Goal: Information Seeking & Learning: Find specific page/section

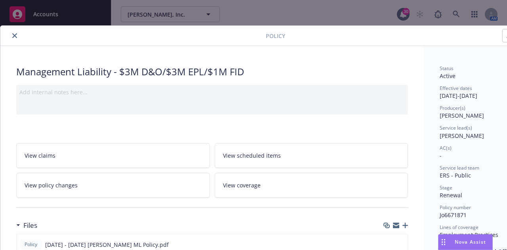
click at [13, 35] on icon "close" at bounding box center [14, 35] width 5 height 5
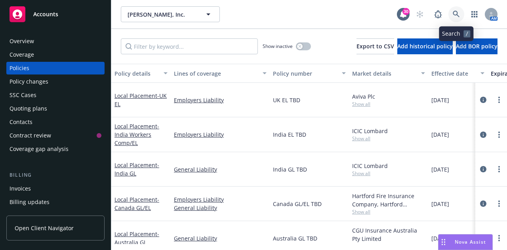
click at [458, 16] on icon at bounding box center [456, 14] width 7 height 7
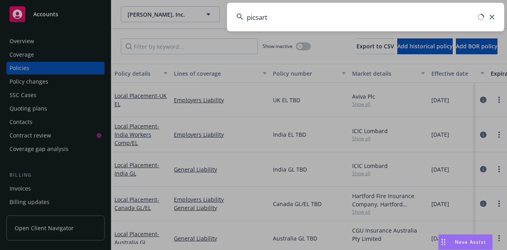
type input "picsart"
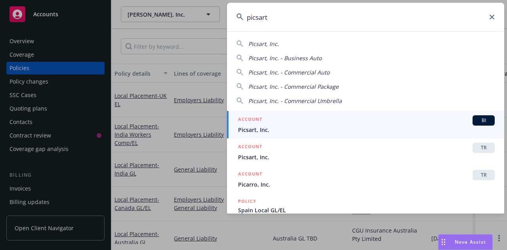
click at [259, 129] on span "Picsart, Inc." at bounding box center [366, 130] width 257 height 8
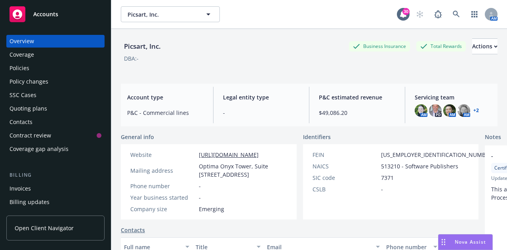
click at [473, 109] on link "+ 2" at bounding box center [476, 110] width 6 height 5
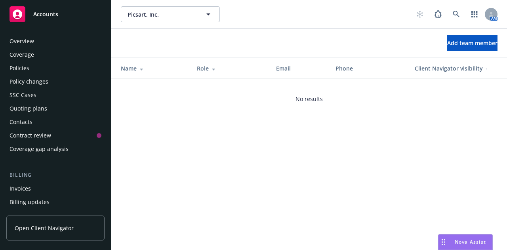
scroll to position [266, 0]
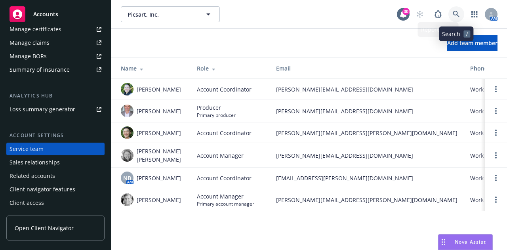
click at [450, 12] on link at bounding box center [456, 14] width 16 height 16
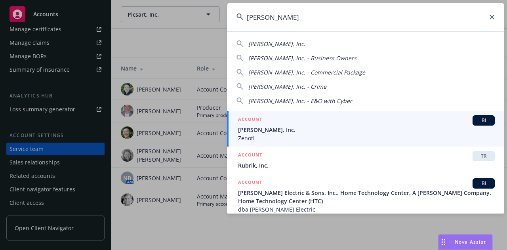
type input "[PERSON_NAME]"
click at [288, 129] on span "[PERSON_NAME], Inc." at bounding box center [366, 130] width 257 height 8
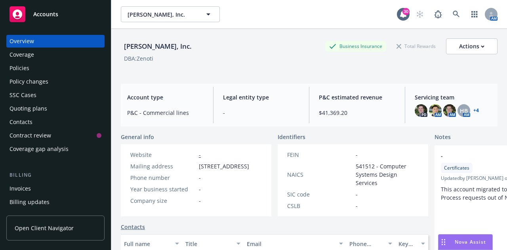
click at [27, 66] on div "Policies" at bounding box center [20, 68] width 20 height 13
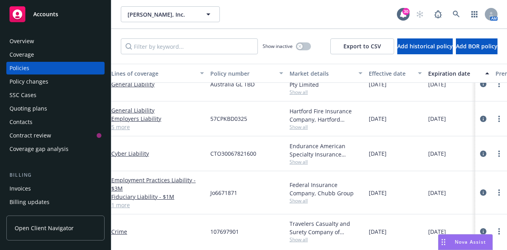
scroll to position [145, 0]
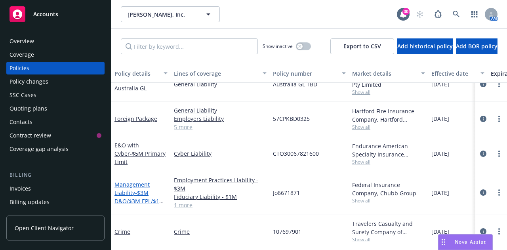
click at [136, 185] on link "Management Liability - $3M D&O/$3M EPL/$1M FID" at bounding box center [139, 197] width 50 height 32
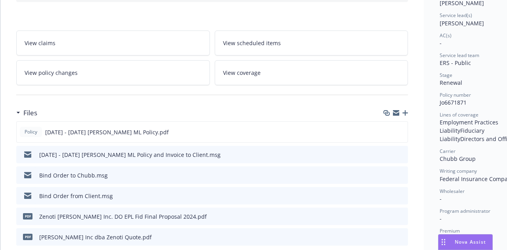
scroll to position [114, 0]
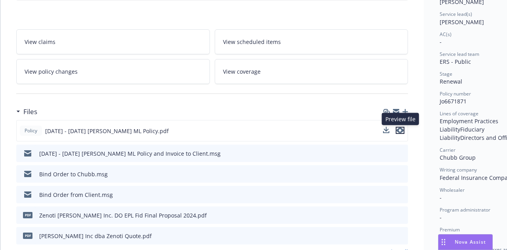
click at [401, 132] on icon "preview file" at bounding box center [400, 131] width 7 height 6
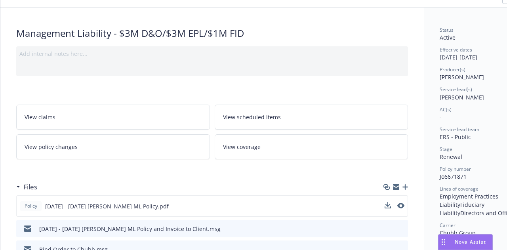
scroll to position [0, 0]
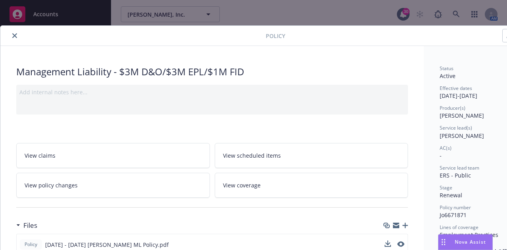
click at [17, 34] on button "close" at bounding box center [15, 36] width 10 height 10
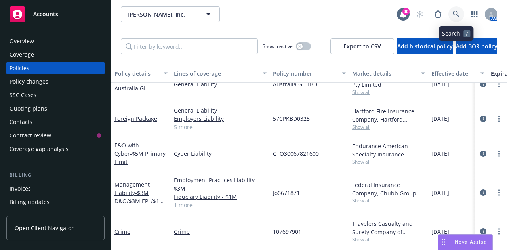
click at [452, 17] on link at bounding box center [456, 14] width 16 height 16
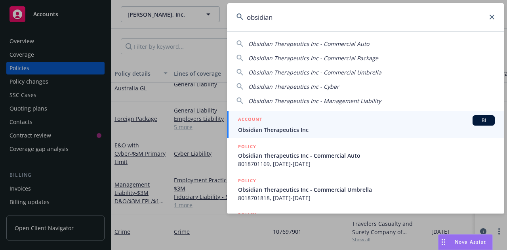
type input "obsidian"
click at [291, 128] on span "Obsidian Therapeutics Inc" at bounding box center [366, 130] width 257 height 8
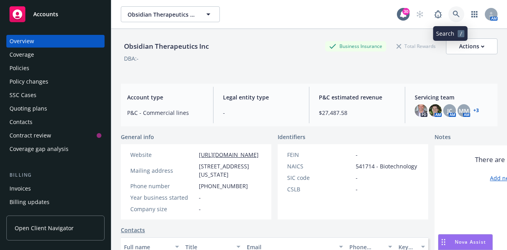
click at [448, 18] on link at bounding box center [456, 14] width 16 height 16
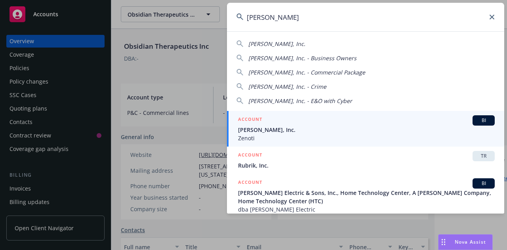
type input "[PERSON_NAME]"
click at [284, 134] on span "[PERSON_NAME], Inc." at bounding box center [366, 130] width 257 height 8
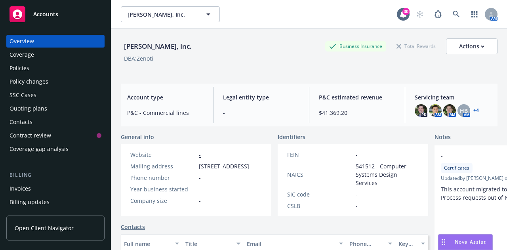
click at [65, 69] on div "Policies" at bounding box center [56, 68] width 92 height 13
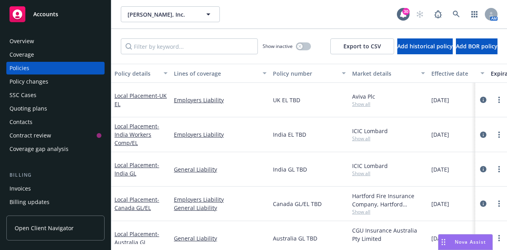
scroll to position [0, 122]
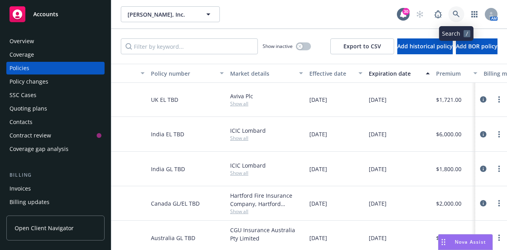
click at [450, 12] on link at bounding box center [456, 14] width 16 height 16
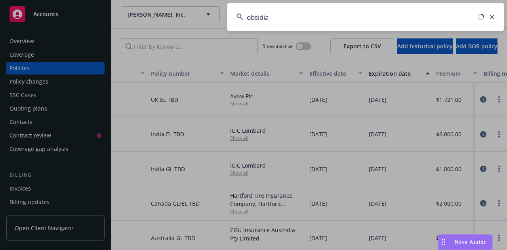
type input "obsidian"
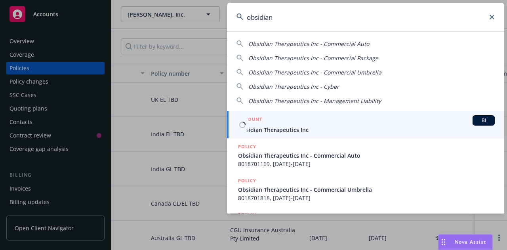
click at [320, 126] on span "Obsidian Therapeutics Inc" at bounding box center [366, 130] width 257 height 8
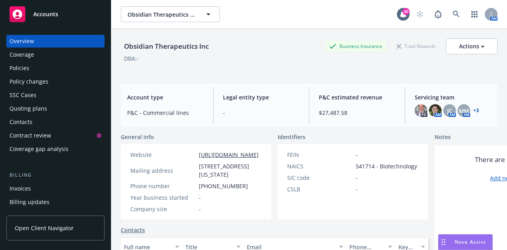
click at [42, 71] on div "Policies" at bounding box center [56, 68] width 92 height 13
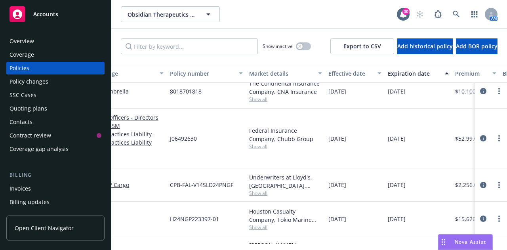
scroll to position [75, 0]
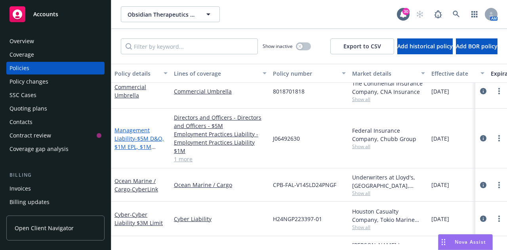
click at [129, 133] on link "Management Liability - $5M D&O, $1M EPL, $1M Fiduciary" at bounding box center [139, 142] width 50 height 32
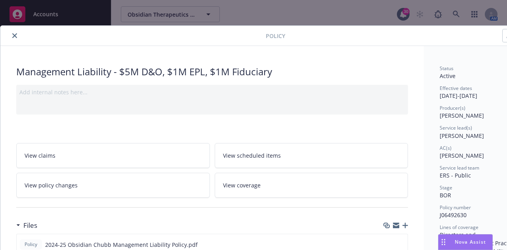
scroll to position [102, 0]
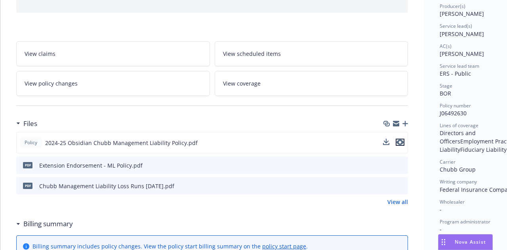
click at [399, 141] on icon "preview file" at bounding box center [400, 142] width 7 height 6
